Goal: Information Seeking & Learning: Learn about a topic

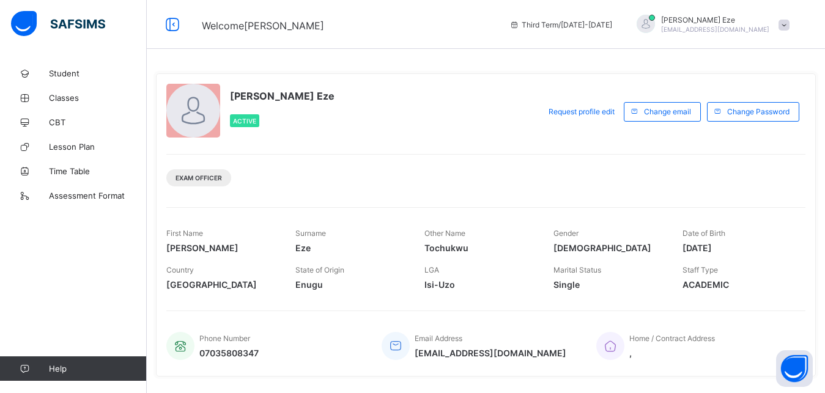
click at [206, 180] on span "Exam Officer" at bounding box center [198, 177] width 46 height 7
click at [251, 117] on div "Active" at bounding box center [244, 120] width 29 height 13
click at [220, 178] on span "Exam Officer" at bounding box center [198, 177] width 46 height 7
click at [60, 98] on span "Classes" at bounding box center [98, 98] width 98 height 10
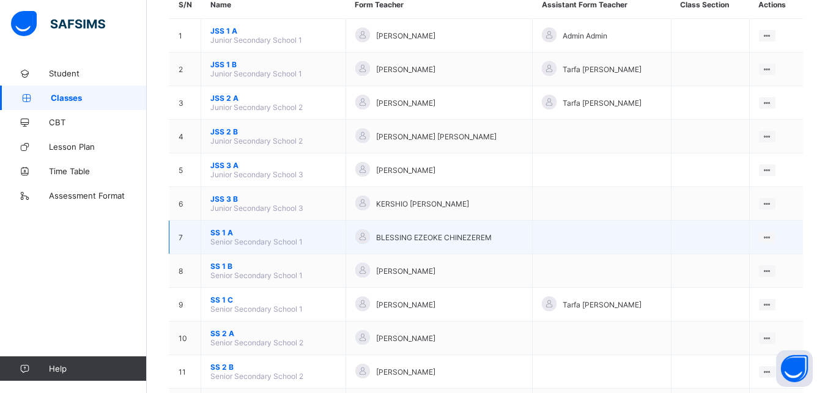
scroll to position [328, 0]
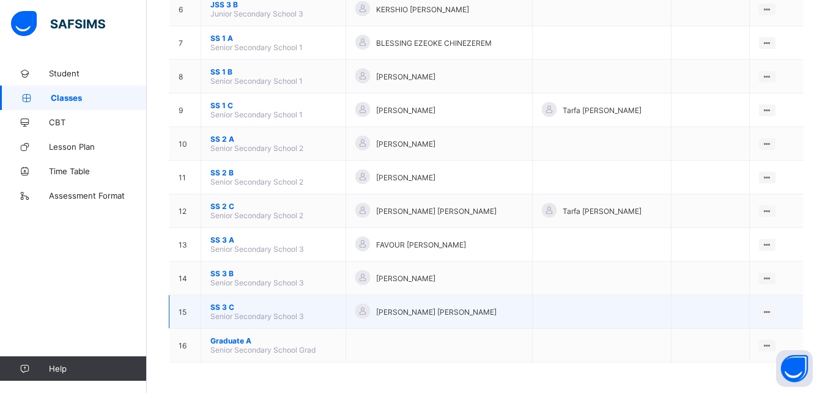
click at [232, 314] on span "Senior Secondary School 3" at bounding box center [257, 316] width 94 height 9
click at [771, 324] on ul "View Class" at bounding box center [741, 335] width 67 height 23
click at [760, 334] on div "View Class" at bounding box center [751, 336] width 38 height 12
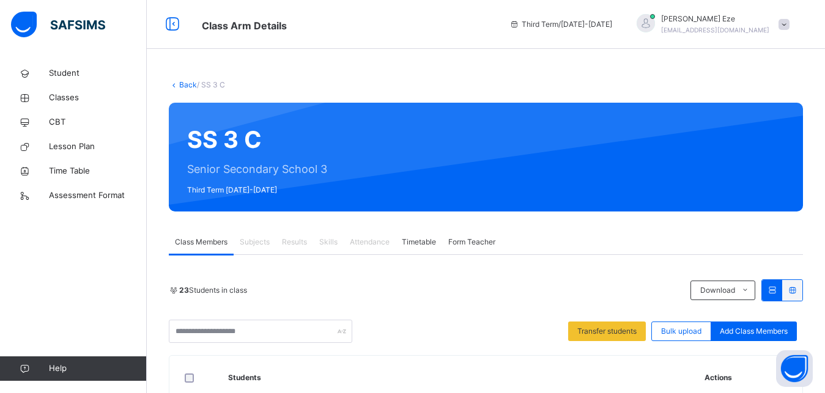
click at [296, 241] on span "Results" at bounding box center [294, 242] width 25 height 11
click at [296, 244] on span "Results" at bounding box center [294, 242] width 25 height 11
click at [296, 243] on span "Results" at bounding box center [294, 242] width 25 height 11
click at [265, 245] on span "Subjects" at bounding box center [255, 242] width 30 height 11
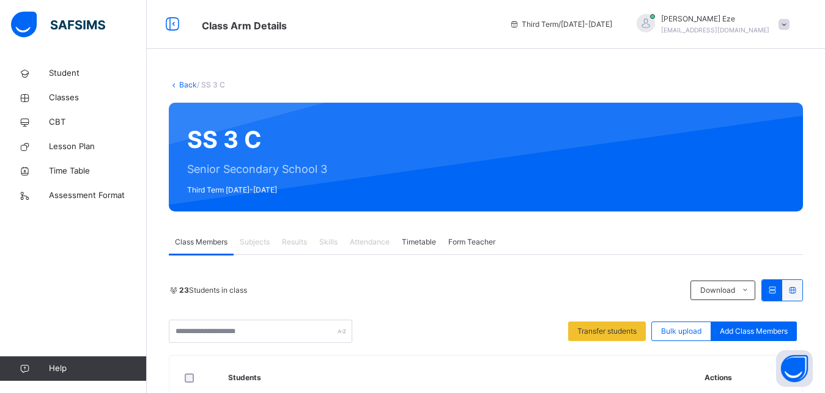
click at [293, 245] on span "Results" at bounding box center [294, 242] width 25 height 11
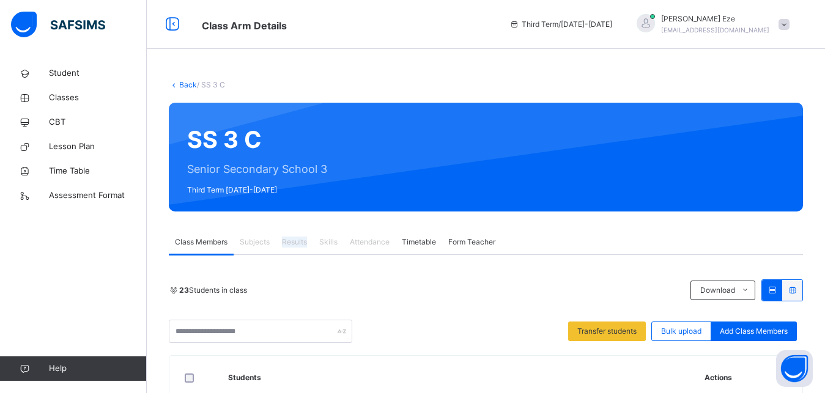
click at [293, 245] on span "Results" at bounding box center [294, 242] width 25 height 11
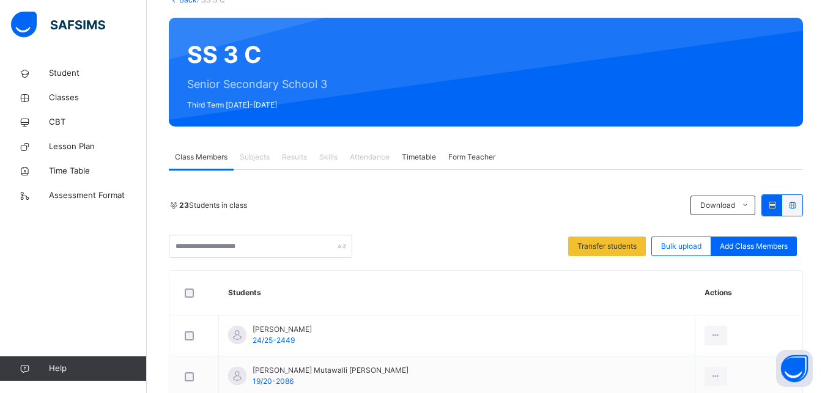
scroll to position [62, 0]
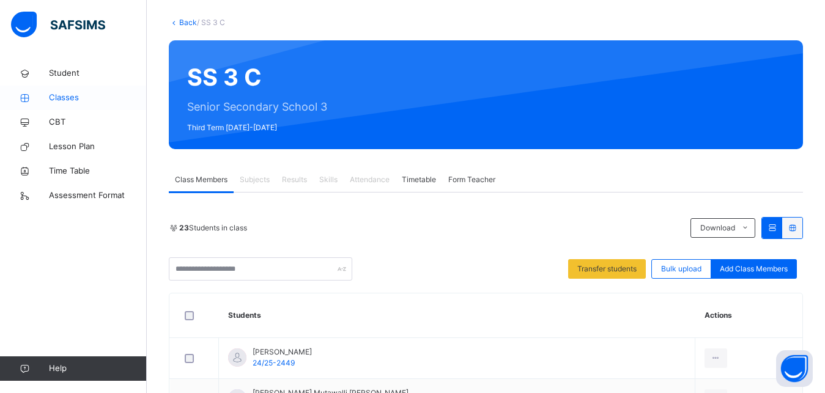
click at [60, 103] on span "Classes" at bounding box center [98, 98] width 98 height 12
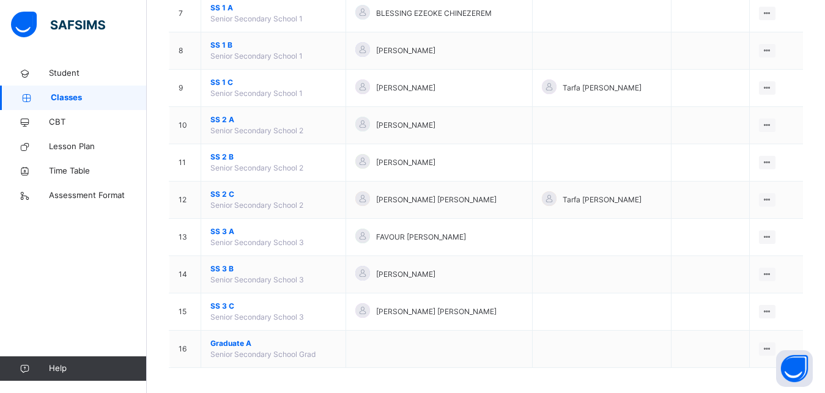
scroll to position [391, 0]
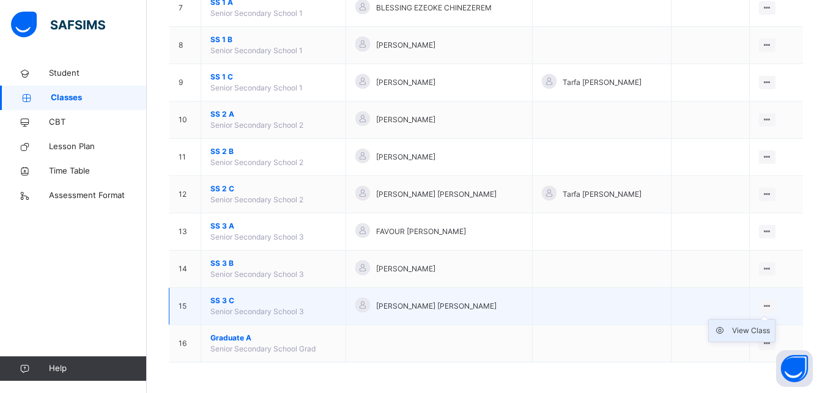
click at [759, 333] on div "View Class" at bounding box center [751, 331] width 38 height 12
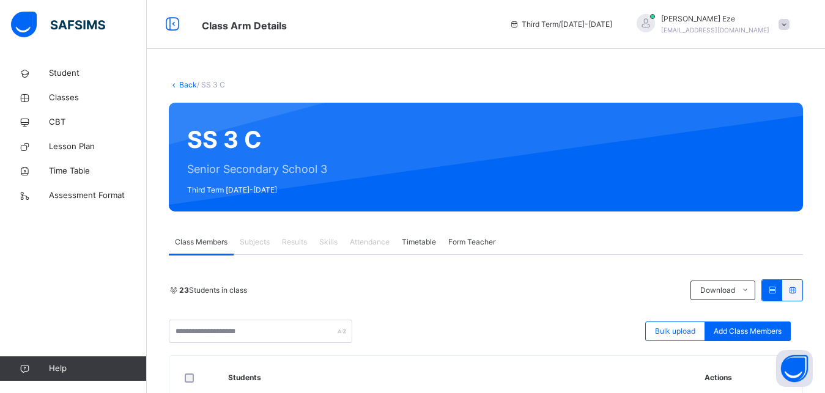
click at [256, 243] on span "Subjects" at bounding box center [255, 242] width 30 height 11
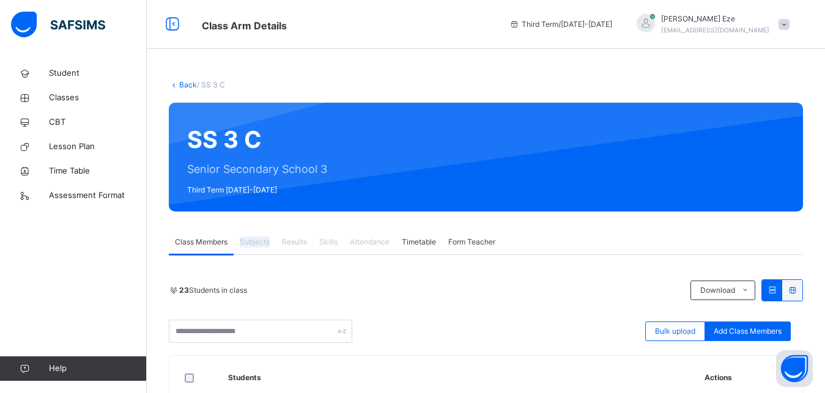
click at [256, 243] on span "Subjects" at bounding box center [255, 242] width 30 height 11
